Goal: Task Accomplishment & Management: Use online tool/utility

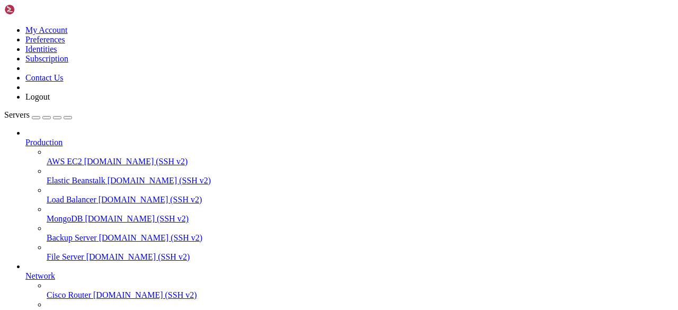
scroll to position [5, 1]
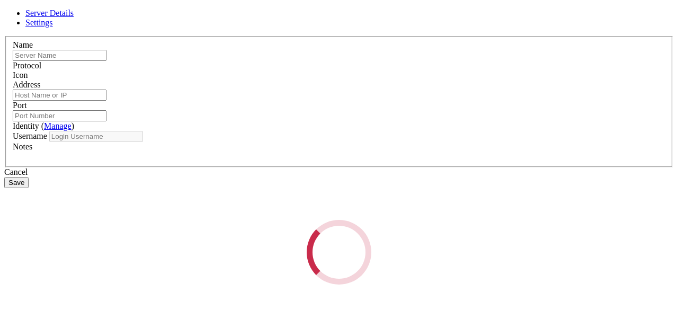
click at [267, 220] on div "Loading..." at bounding box center [338, 252] width 669 height 65
type input "[PERSON_NAME]"
type input "[TECHNICAL_ID]"
type input "22"
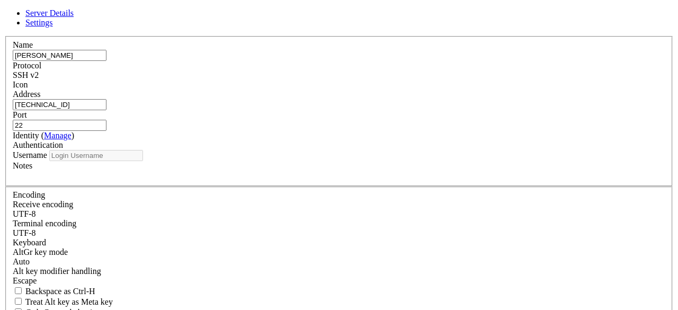
type input "ubuntu"
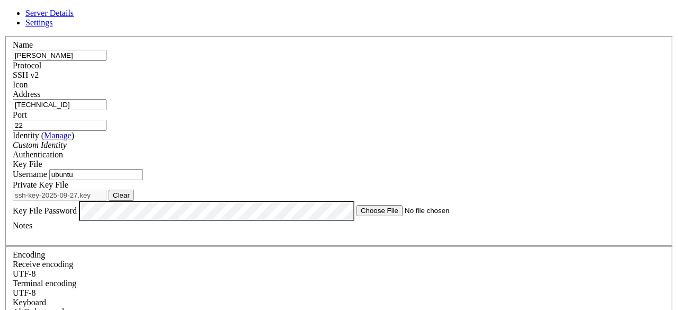
click at [106, 110] on input "[TECHNICAL_ID]" at bounding box center [60, 104] width 94 height 11
paste input "[TECHNICAL_ID]"
type input "[TECHNICAL_ID]"
click at [134, 201] on button "Clear" at bounding box center [121, 195] width 25 height 11
click at [140, 201] on button "Browse" at bounding box center [125, 195] width 32 height 11
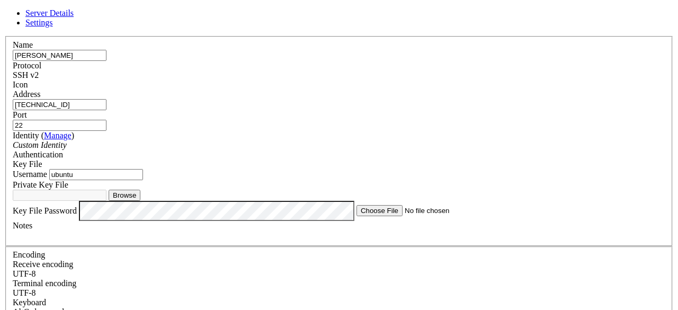
type input "ssh-key-2025-09-27.key"
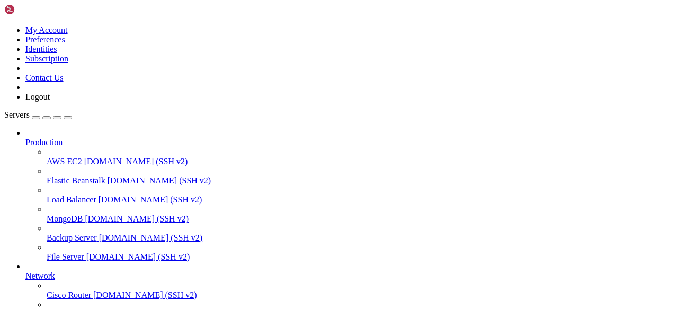
scroll to position [1558, 0]
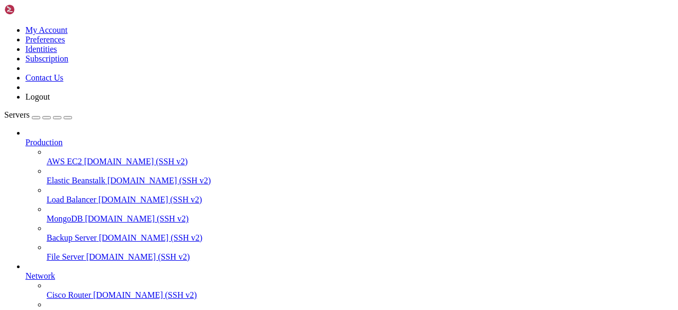
drag, startPoint x: 8, startPoint y: 854, endPoint x: 388, endPoint y: 983, distance: 400.8
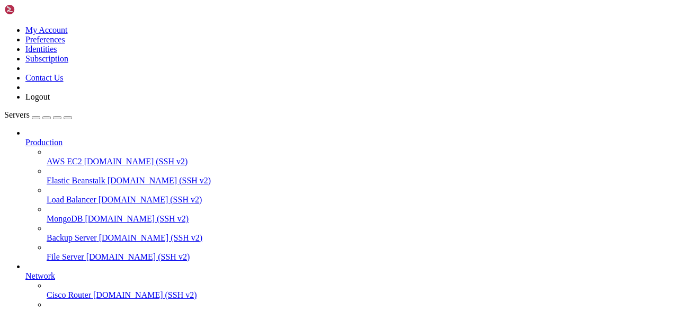
scroll to position [0, 0]
drag, startPoint x: 186, startPoint y: 981, endPoint x: 11, endPoint y: 757, distance: 284.4
copy div "ubuntu@instance-20250927-1710 : ~ $ echo "=== OS & Host ==="; cat /etc/os-relea…"
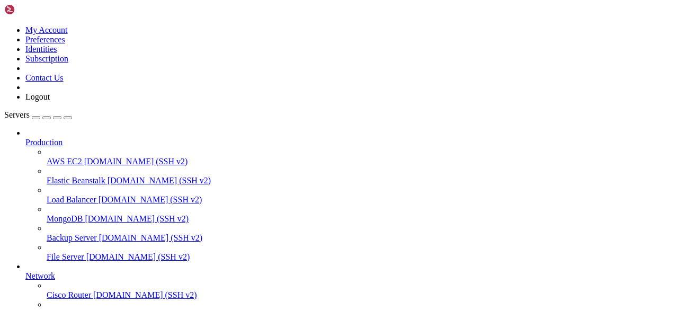
scroll to position [282, 0]
drag, startPoint x: 6, startPoint y: 767, endPoint x: 139, endPoint y: 916, distance: 199.5
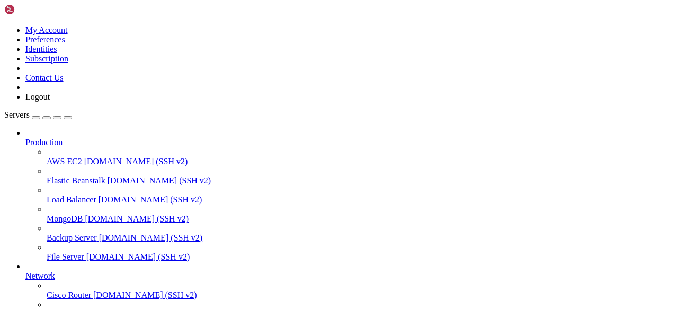
copy div "=== Listening ports (port 80) === LISTEN 0 511 * :80 *:* users:(("apache2",pid=…"
drag, startPoint x: 119, startPoint y: 982, endPoint x: 10, endPoint y: 767, distance: 241.1
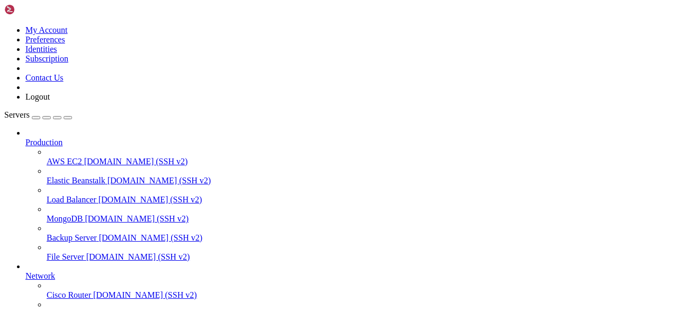
copy div "ubuntu@instance-20250927-1710 : ~ $ echo "=== UFW ==="; sudo ufw status verbose…"
drag, startPoint x: 7, startPoint y: 760, endPoint x: 88, endPoint y: 928, distance: 186.4
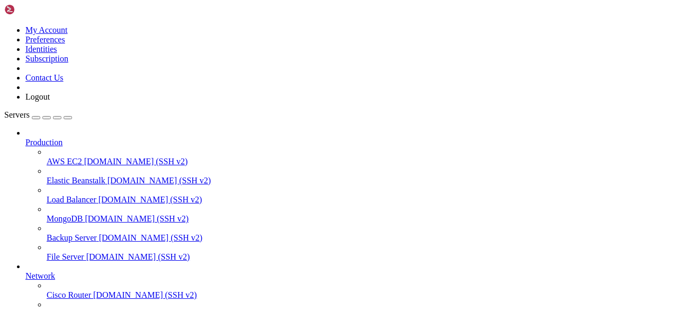
scroll to position [9, 0]
copy div "ubuntu@instance-20250927-1710 : ~ $ echo "=== Outbound ping ==="; ping -c 3 [TE…"
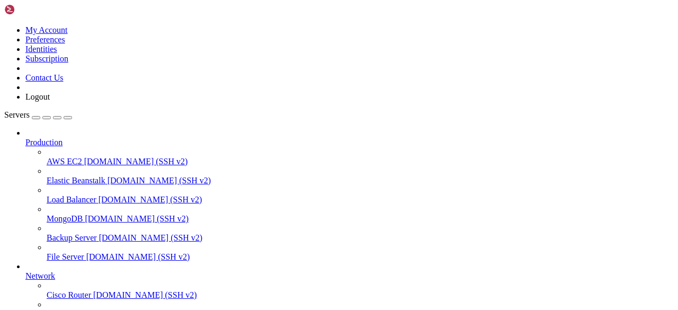
drag, startPoint x: 128, startPoint y: 983, endPoint x: 5, endPoint y: 760, distance: 254.6
copy div "ubuntu@instance-20250927-1710 : ~ $ echo "=== TCPDUMP on port 80 for 30s (press…"
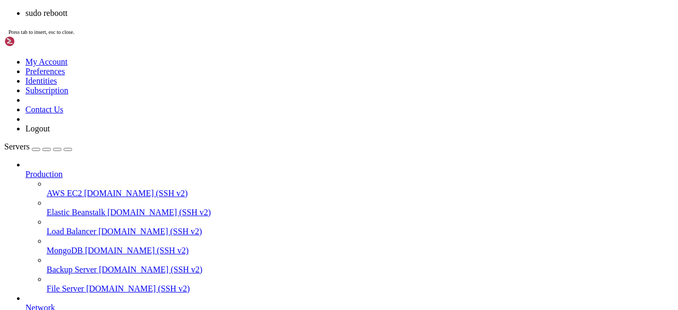
scroll to position [5141, 0]
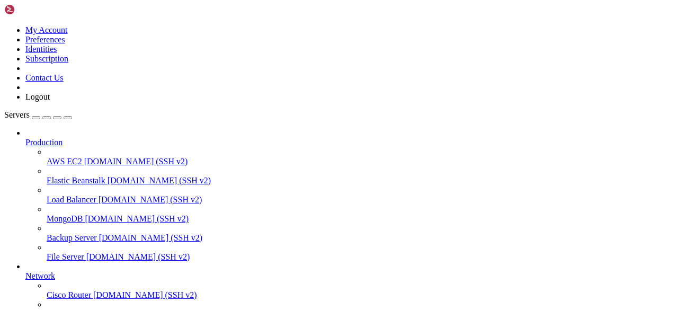
drag, startPoint x: 97, startPoint y: 798, endPoint x: 103, endPoint y: 796, distance: 6.0
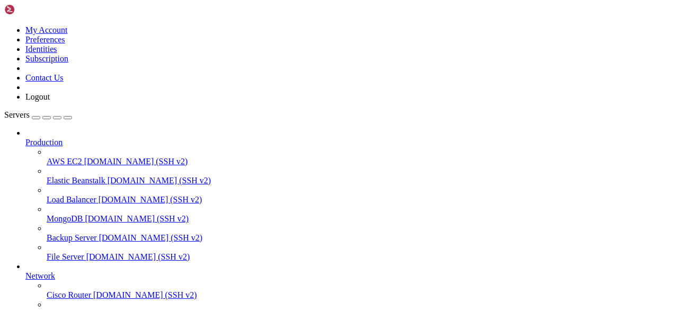
scroll to position [0, 0]
drag, startPoint x: 372, startPoint y: 805, endPoint x: 310, endPoint y: 833, distance: 67.8
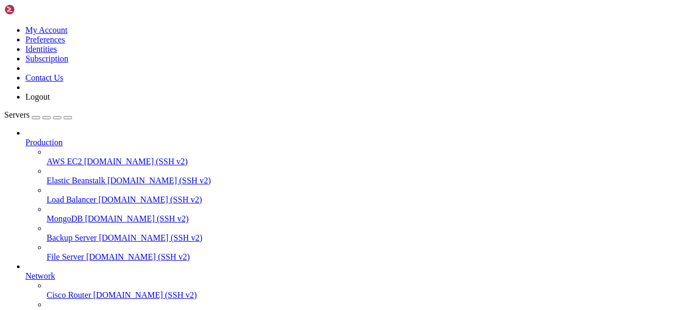
drag, startPoint x: 239, startPoint y: 1102, endPoint x: 162, endPoint y: 1093, distance: 78.3
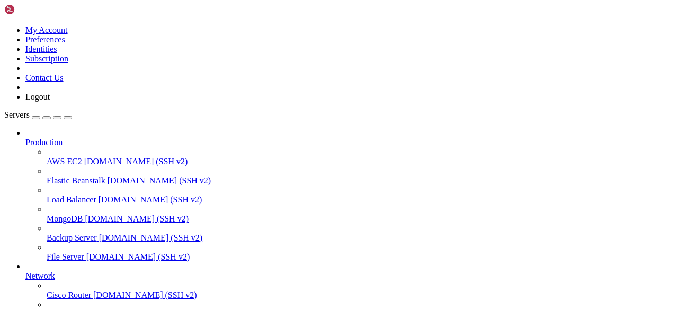
scroll to position [2026, 0]
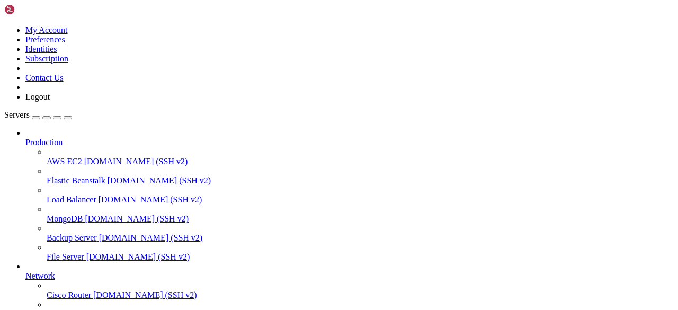
drag, startPoint x: 17, startPoint y: 1160, endPoint x: 128, endPoint y: 1160, distance: 110.2
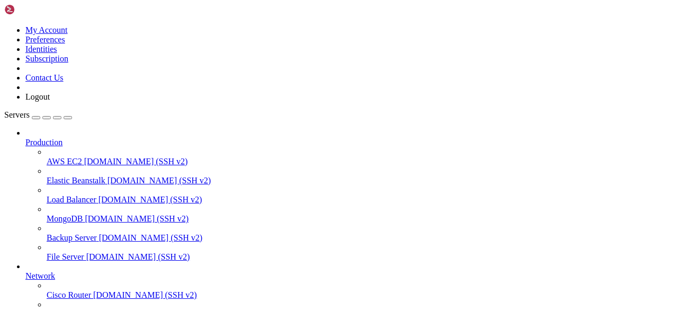
drag, startPoint x: 307, startPoint y: 1158, endPoint x: 7, endPoint y: 939, distance: 371.5
copy div "Authentication is required to restart 'apache2.service'. Authenticating as: Ubu…"
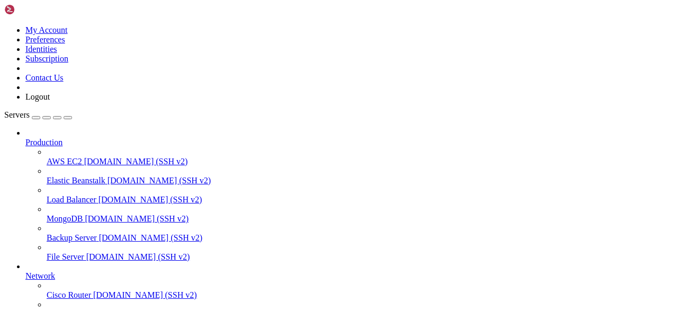
scroll to position [2809, 0]
